Goal: Information Seeking & Learning: Find specific fact

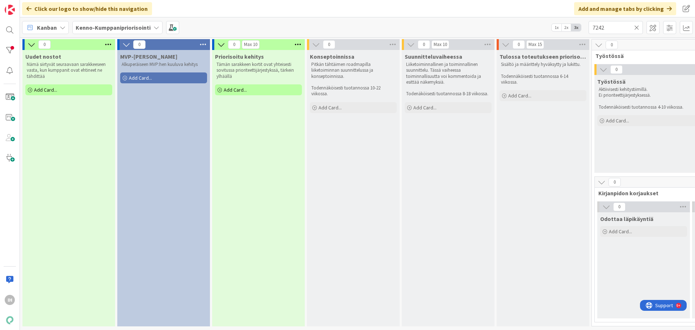
click at [106, 26] on b "Kenno-Kumppanipriorisointi" at bounding box center [113, 27] width 75 height 7
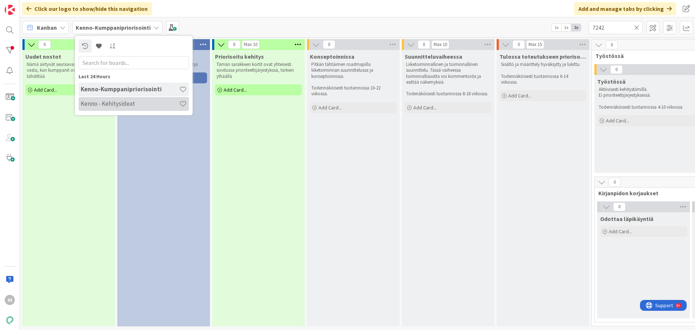
click at [104, 100] on h4 "Kenno - Kehitysideat" at bounding box center [130, 103] width 98 height 7
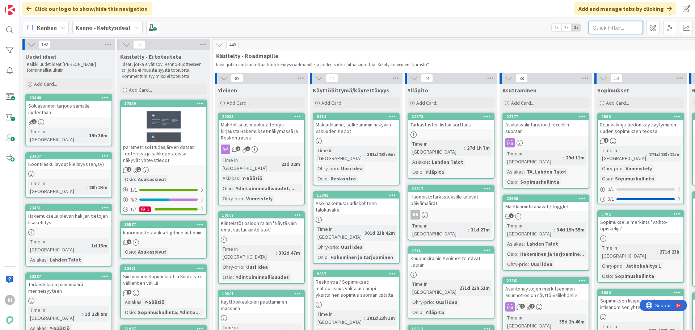
drag, startPoint x: 602, startPoint y: 27, endPoint x: 619, endPoint y: 37, distance: 19.2
click at [605, 31] on input "text" at bounding box center [616, 27] width 54 height 13
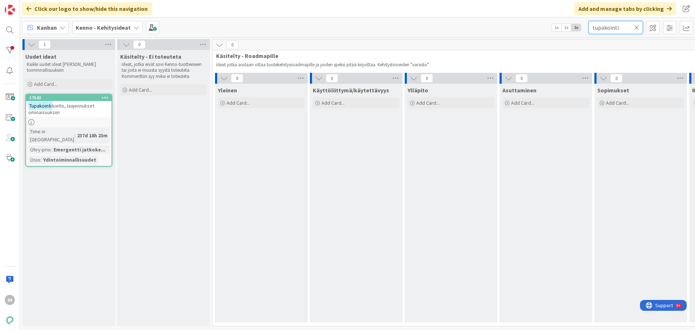
type input "tupakointi"
click at [77, 109] on div "Tupakointi kielto, laajennukset ominaisuuksiin" at bounding box center [68, 109] width 85 height 16
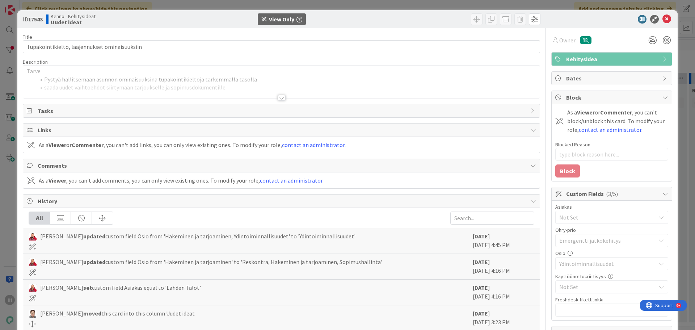
type textarea "x"
click at [278, 97] on div at bounding box center [282, 98] width 8 height 6
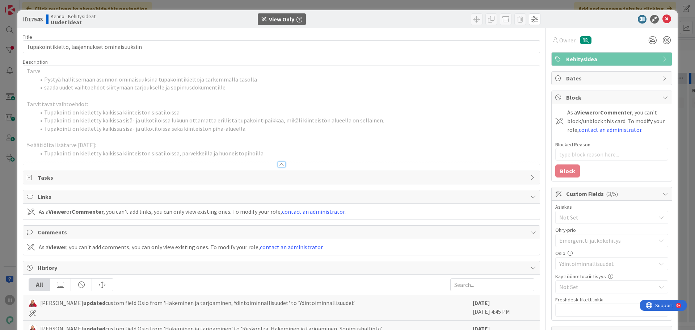
click at [278, 164] on div at bounding box center [282, 164] width 8 height 6
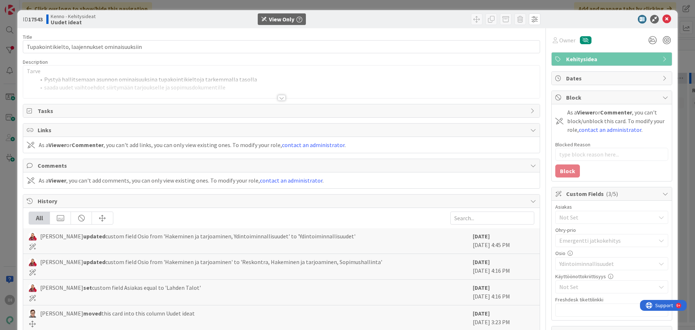
click at [280, 98] on div at bounding box center [282, 98] width 8 height 6
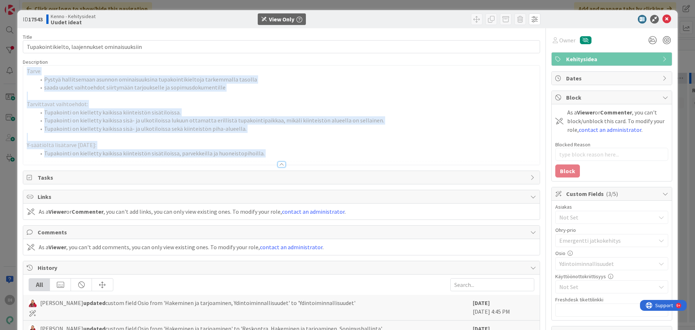
drag, startPoint x: 27, startPoint y: 71, endPoint x: 266, endPoint y: 176, distance: 260.7
click at [266, 176] on div "Title 45 / 128 Tupakointikielto, laajennukset ominaisuuksiin Description Tarve …" at bounding box center [281, 286] width 517 height 516
copy div "Tarve Pystyä hallitsemaan asunnon ominaisuuksina tupakointikieltoja tarkemmalla…"
drag, startPoint x: 218, startPoint y: 123, endPoint x: 219, endPoint y: 127, distance: 4.6
click at [219, 127] on ol "Tupakointi on kielletty kaikissa kiinteistön sisätiloissa. Tupakointi on kielle…" at bounding box center [281, 120] width 509 height 25
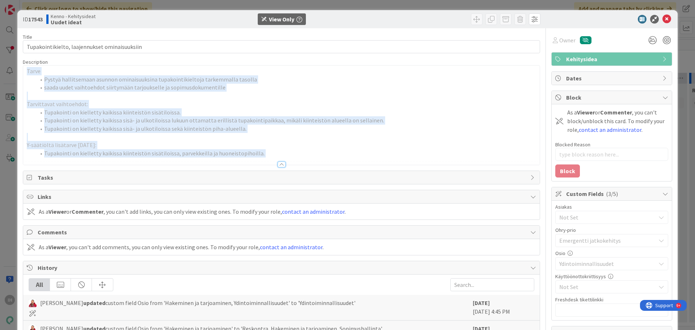
drag, startPoint x: 147, startPoint y: 78, endPoint x: 105, endPoint y: 95, distance: 45.7
click at [105, 95] on p at bounding box center [281, 96] width 509 height 8
copy div "Tarve Pystyä hallitsemaan asunnon ominaisuuksina tupakointikieltoja tarkemmalla…"
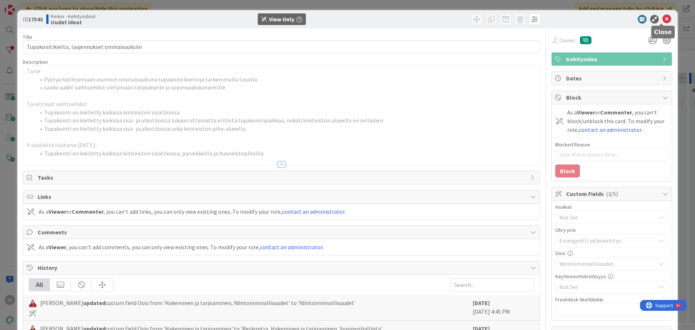
click at [663, 19] on icon at bounding box center [667, 19] width 9 height 9
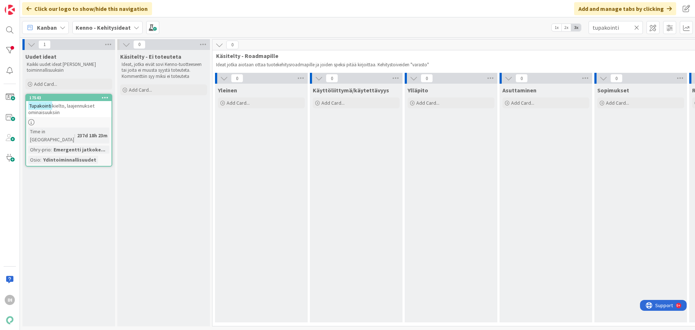
click at [636, 28] on icon at bounding box center [636, 27] width 5 height 7
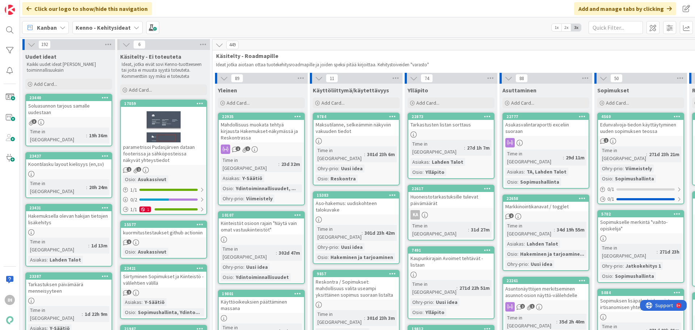
click at [117, 30] on span "Kenno - Kehitysideat" at bounding box center [103, 27] width 55 height 9
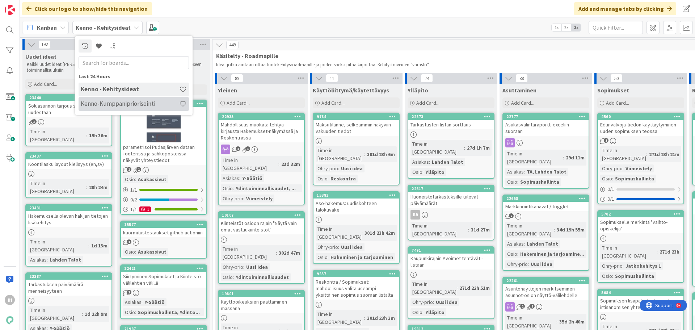
click at [103, 103] on h4 "Kenno-Kumppanipriorisointi" at bounding box center [130, 103] width 98 height 7
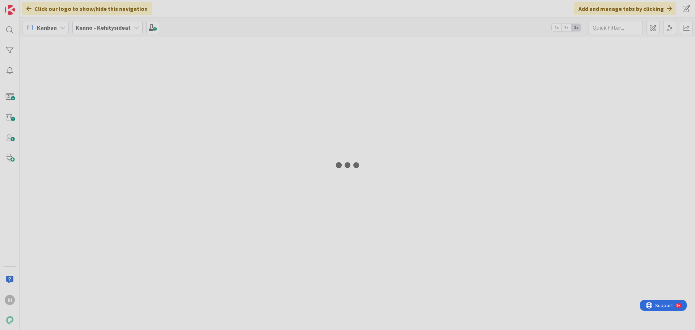
type input "7242"
